Goal: Transaction & Acquisition: Download file/media

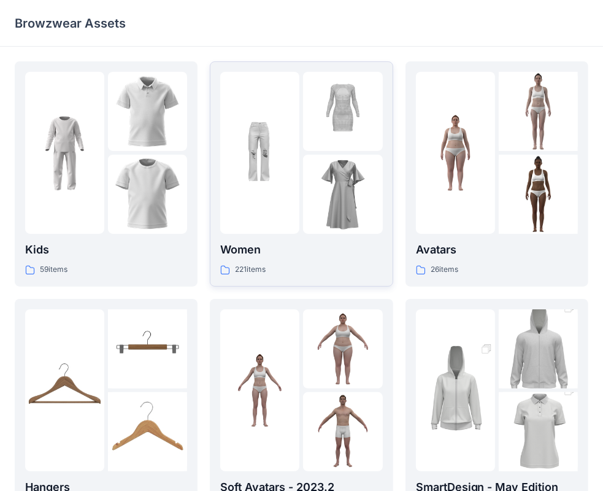
click at [269, 162] on img at bounding box center [259, 152] width 79 height 79
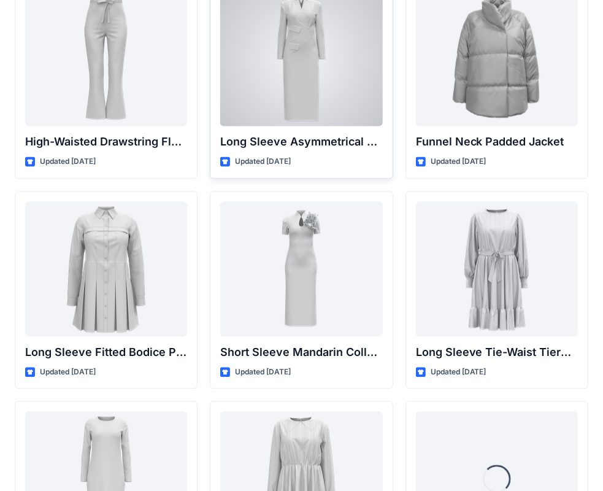
scroll to position [4898, 0]
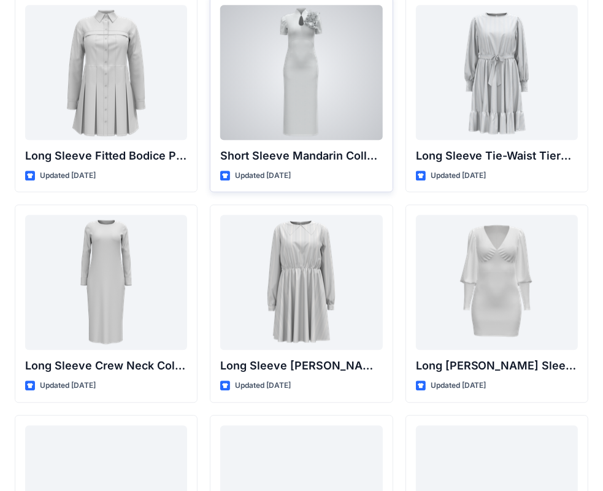
click at [313, 52] on div at bounding box center [301, 72] width 162 height 135
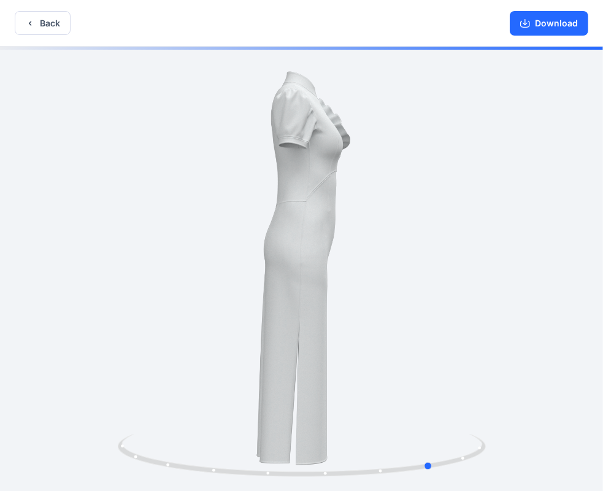
drag, startPoint x: 381, startPoint y: 274, endPoint x: 144, endPoint y: 267, distance: 236.8
click at [144, 267] on div at bounding box center [301, 270] width 603 height 446
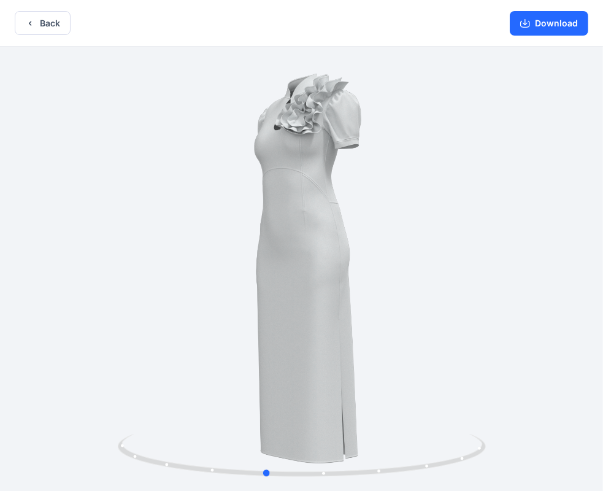
drag, startPoint x: 465, startPoint y: 225, endPoint x: 318, endPoint y: 227, distance: 147.2
click at [318, 227] on div at bounding box center [301, 270] width 603 height 446
click at [45, 19] on button "Back" at bounding box center [43, 23] width 56 height 24
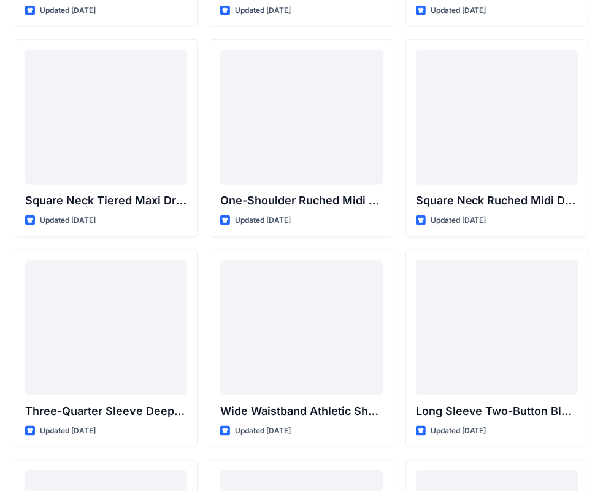
scroll to position [813, 0]
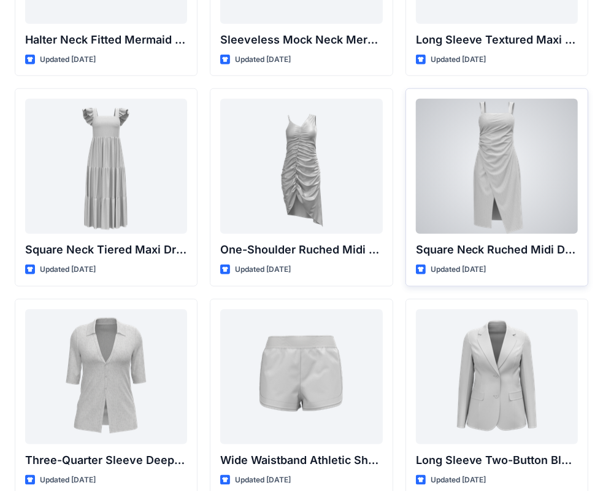
click at [498, 149] on div at bounding box center [497, 166] width 162 height 135
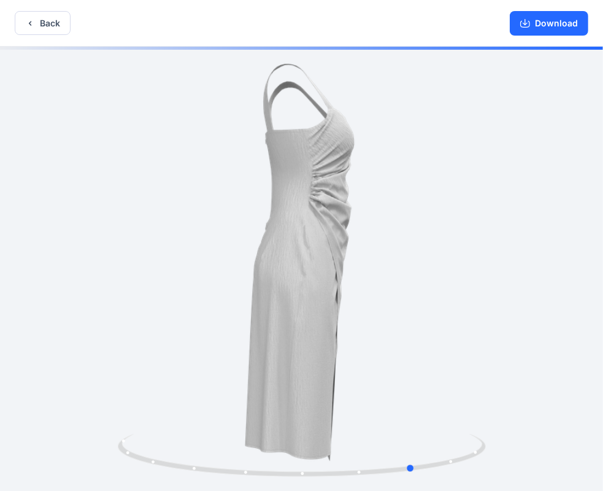
drag, startPoint x: 430, startPoint y: 177, endPoint x: 175, endPoint y: 186, distance: 255.2
click at [175, 186] on div at bounding box center [301, 270] width 603 height 446
click at [549, 22] on button "Download" at bounding box center [549, 23] width 78 height 25
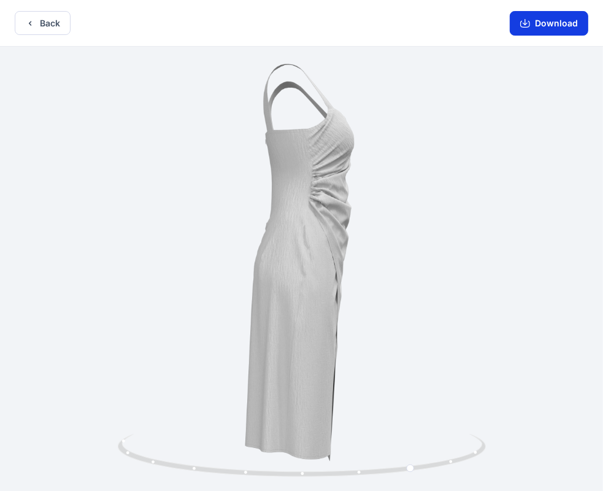
click at [535, 23] on button "Download" at bounding box center [549, 23] width 78 height 25
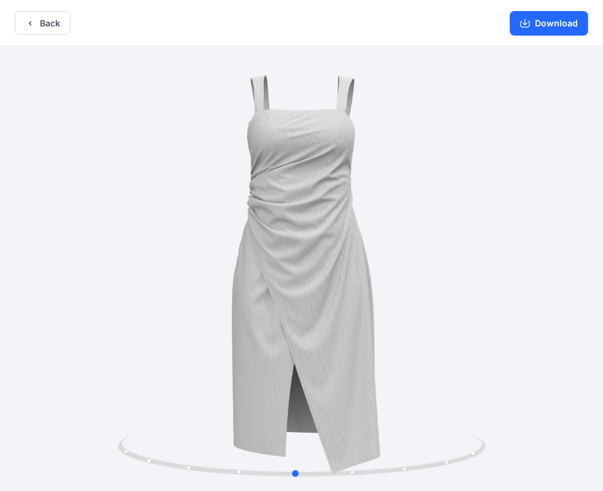
drag, startPoint x: 465, startPoint y: 249, endPoint x: 346, endPoint y: 246, distance: 119.0
click at [346, 246] on div at bounding box center [301, 270] width 603 height 446
click at [548, 29] on button "Download" at bounding box center [549, 23] width 78 height 25
